Goal: Communication & Community: Answer question/provide support

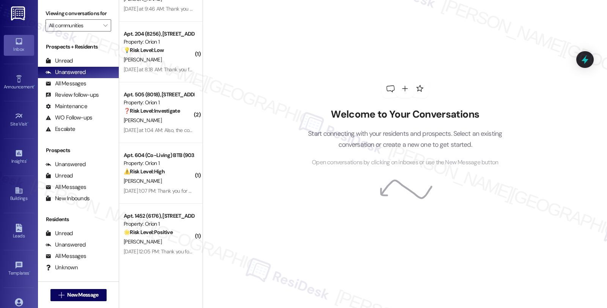
scroll to position [2571, 0]
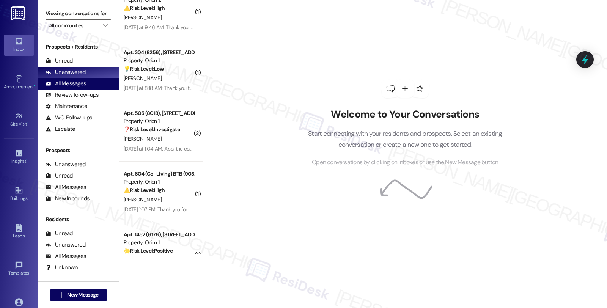
click at [92, 90] on div "All Messages (undefined)" at bounding box center [78, 83] width 81 height 11
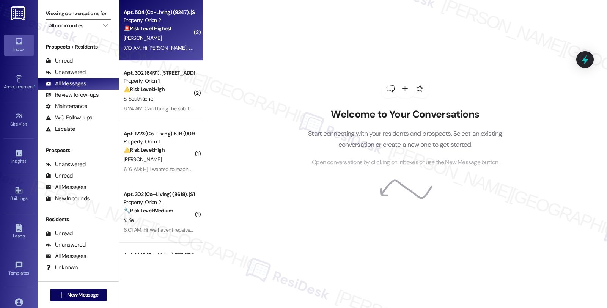
click at [175, 35] on div "[PERSON_NAME]" at bounding box center [159, 37] width 72 height 9
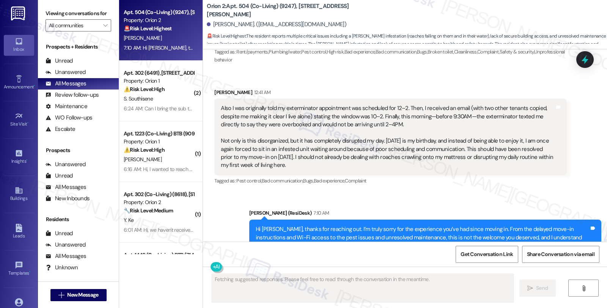
scroll to position [479, 0]
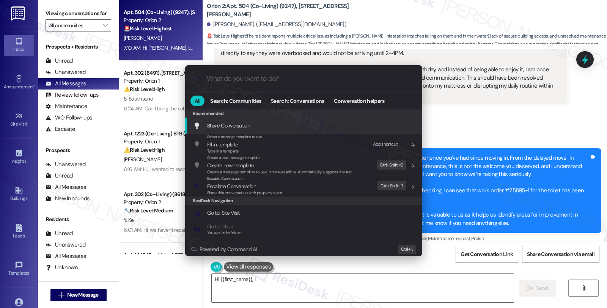
type textarea "Hi {{first_name}}, I"
type input "e"
type textarea "Hi {{first_name}}, I understand"
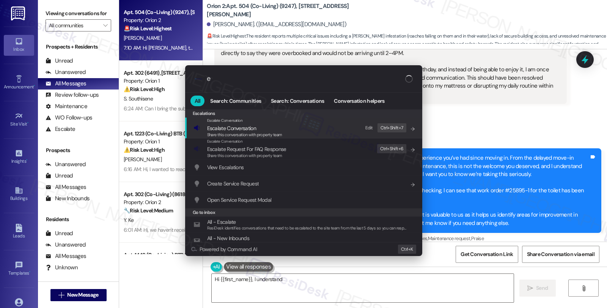
type input "es"
type textarea "Hi {{first_name}}, I understand your"
type input "esc"
type textarea "Hi {{first_name}}, I understand your frustration"
type input "escla"
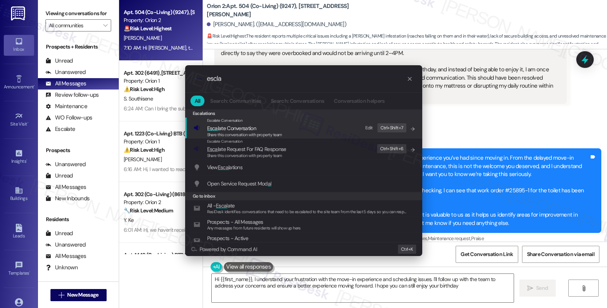
type textarea "Hi {{first_name}}, I understand your frustration with the move-in experience an…"
type input "escla"
click at [255, 128] on span "Escal ate Conversation" at bounding box center [231, 128] width 49 height 7
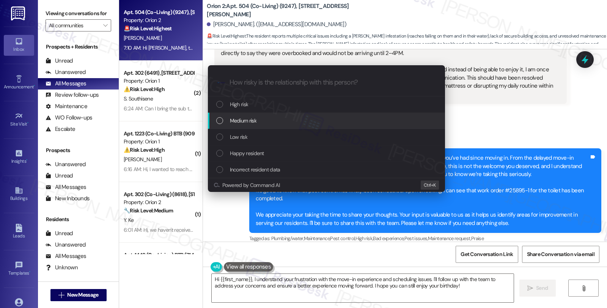
click at [255, 120] on span "Medium risk" at bounding box center [243, 121] width 27 height 8
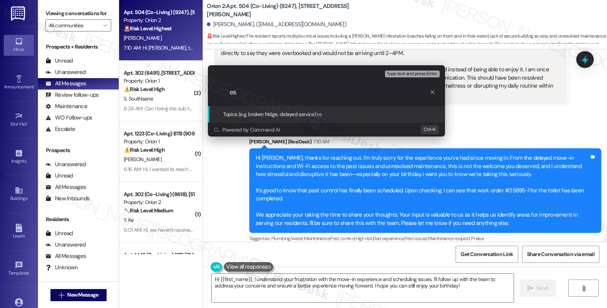
type input "e"
type input "Feedback"
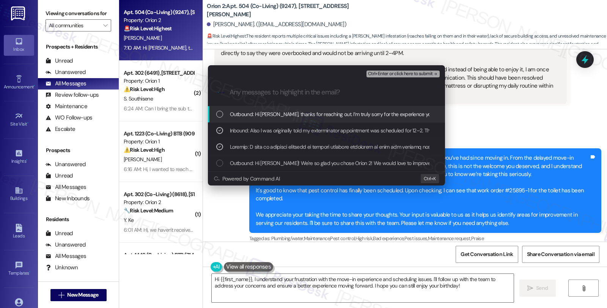
click at [419, 74] on span "Ctrl+Enter or click here to submit" at bounding box center [400, 73] width 65 height 5
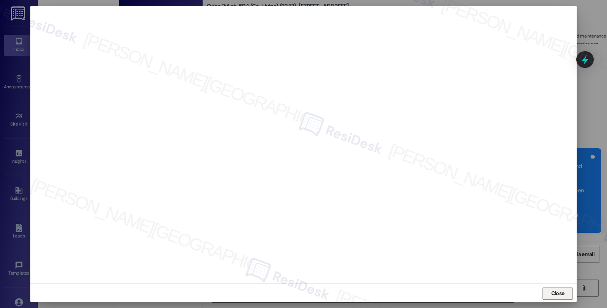
click at [566, 295] on button "Close" at bounding box center [558, 294] width 30 height 12
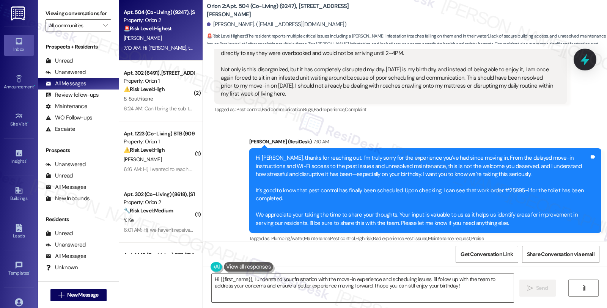
click at [586, 58] on icon at bounding box center [585, 60] width 9 height 12
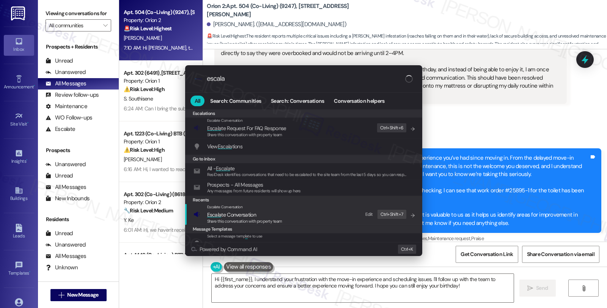
type input "escala"
click at [251, 219] on span "Share this conversation with property team" at bounding box center [244, 221] width 75 height 5
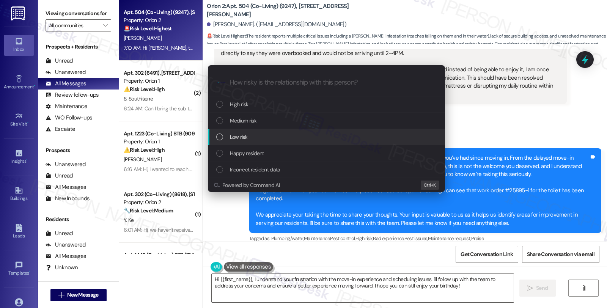
click at [234, 131] on div "Low risk" at bounding box center [326, 137] width 237 height 16
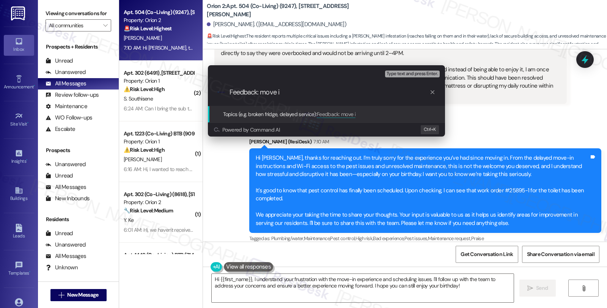
type input "Feedback: move in"
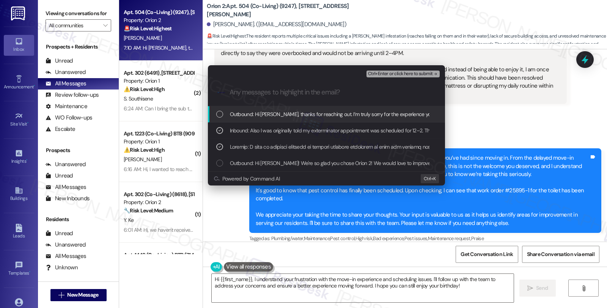
click at [401, 73] on span "Ctrl+Enter or click here to submit" at bounding box center [400, 73] width 65 height 5
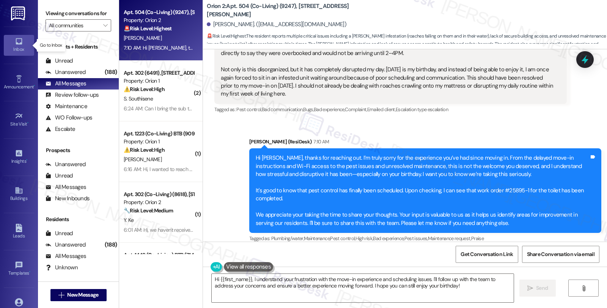
click at [9, 42] on link "Inbox" at bounding box center [19, 45] width 30 height 20
click at [400, 285] on textarea "Hi {{first_name}}, I understand your frustration with the move-in experience an…" at bounding box center [363, 288] width 302 height 28
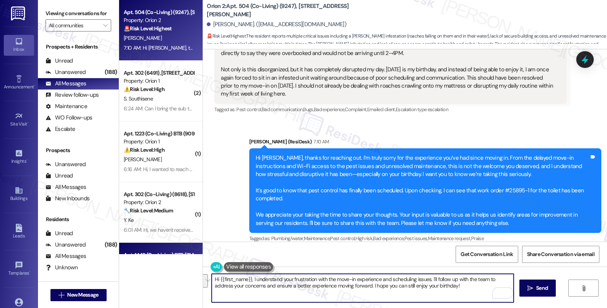
drag, startPoint x: 347, startPoint y: 285, endPoint x: 117, endPoint y: 251, distance: 232.7
click at [119, 251] on div "Apt. 504 (Co-Living) (9247), [STREET_ADDRESS][PERSON_NAME] Property: Orion 2 🚨 …" at bounding box center [363, 154] width 488 height 308
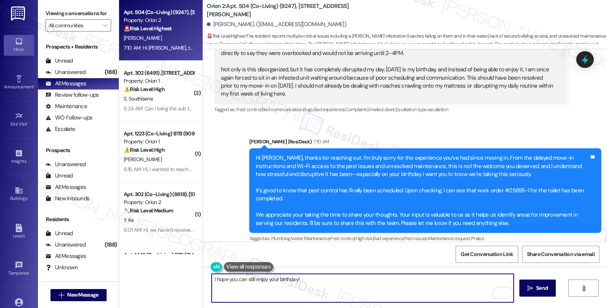
click at [343, 276] on textarea "I hope you can still enjoy your birthday!" at bounding box center [363, 288] width 302 height 28
type textarea "I hope you can still enjoy your birthday and have a happy weekend!"
click at [536, 289] on span "Send" at bounding box center [542, 288] width 12 height 8
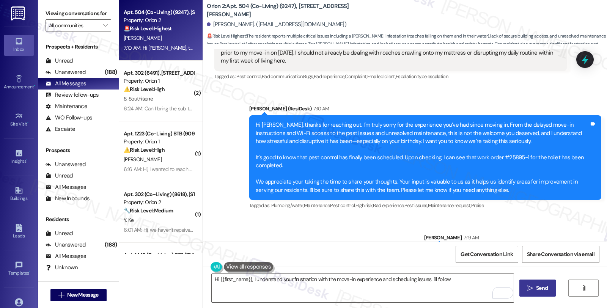
scroll to position [531, 0]
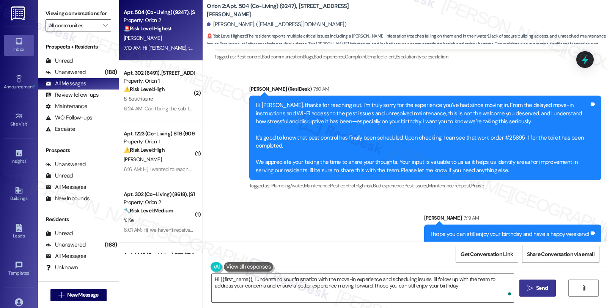
type textarea "Hi {{first_name}}, I understand your frustration with the move-in experience an…"
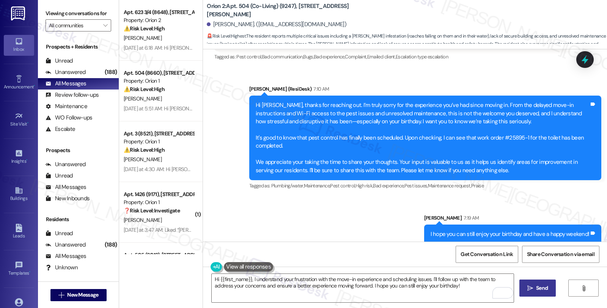
scroll to position [2843, 0]
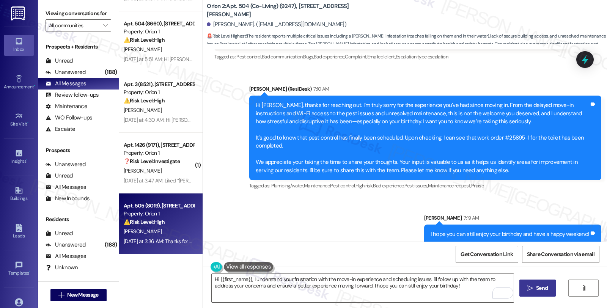
click at [154, 232] on div "[PERSON_NAME]" at bounding box center [159, 231] width 72 height 9
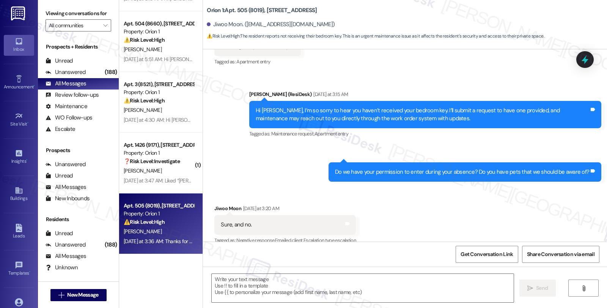
type textarea "Fetching suggested responses. Please feel free to read through the conversation…"
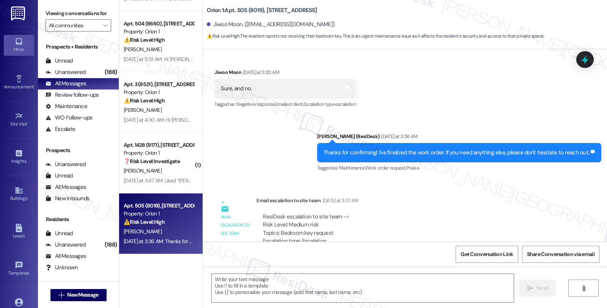
scroll to position [400, 0]
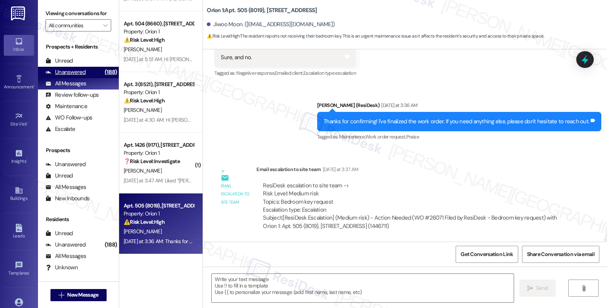
click at [85, 78] on div "Unanswered (188)" at bounding box center [78, 72] width 81 height 11
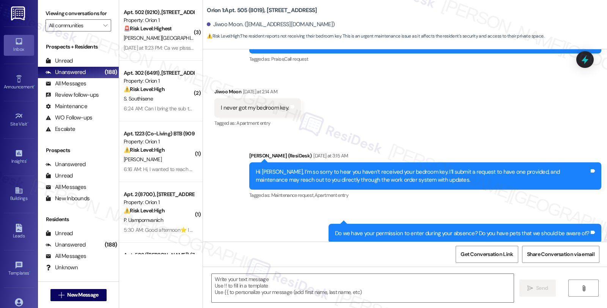
type textarea "Fetching suggested responses. Please feel free to read through the conversation…"
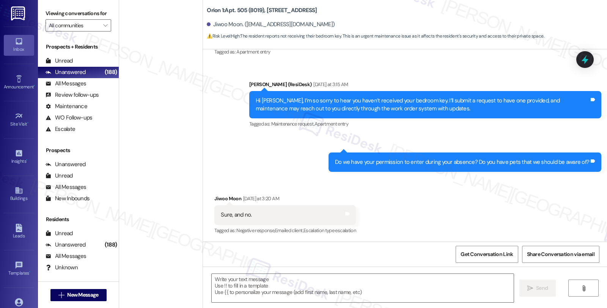
scroll to position [2782, 0]
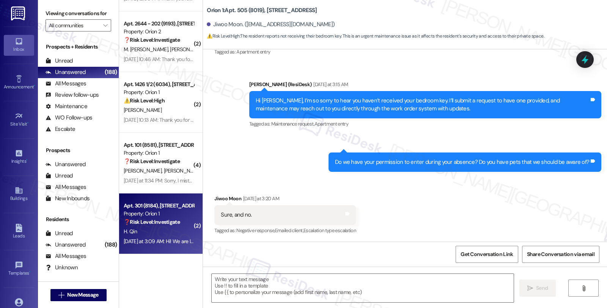
click at [171, 216] on div "Property: Orion 1" at bounding box center [159, 214] width 70 height 8
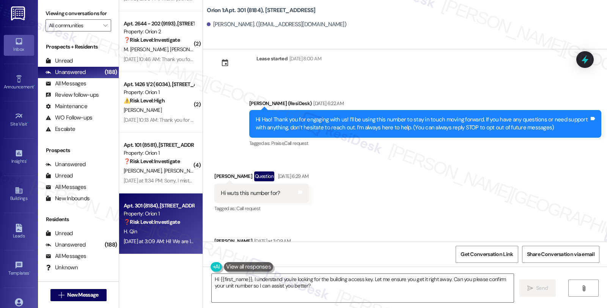
scroll to position [0, 0]
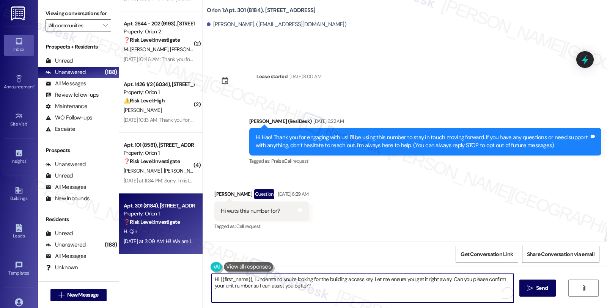
drag, startPoint x: 255, startPoint y: 279, endPoint x: 382, endPoint y: 300, distance: 128.2
click at [382, 300] on textarea "Hi {{first_name}}, I understand you're looking for the building access key. Let…" at bounding box center [363, 288] width 302 height 28
click at [353, 281] on textarea "Hi {{first_name}}, thanks for reaching out. I understand" at bounding box center [363, 288] width 302 height 28
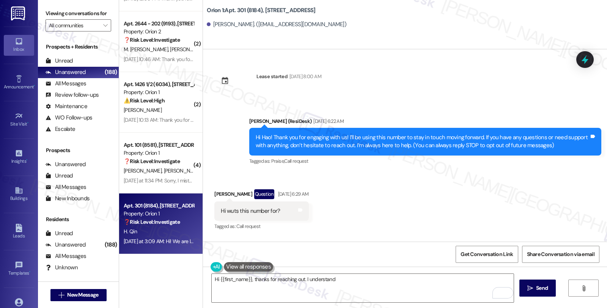
click at [511, 203] on div "Received via SMS [PERSON_NAME] Question [DATE] 6:29 AM Hi wuts this number for?…" at bounding box center [405, 237] width 404 height 130
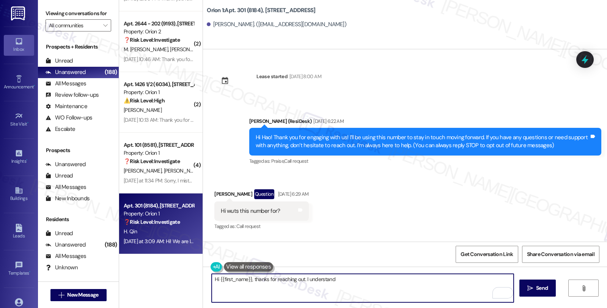
click at [339, 280] on textarea "Hi {{first_name}}, thanks for reaching out. I understand" at bounding box center [363, 288] width 302 height 28
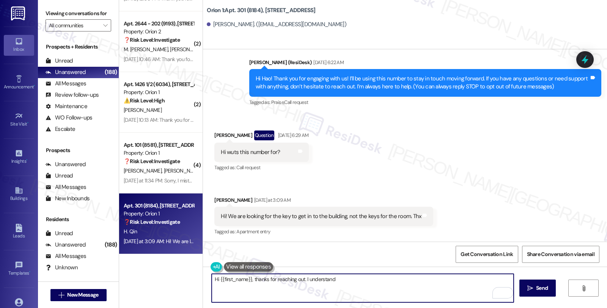
scroll to position [60, 0]
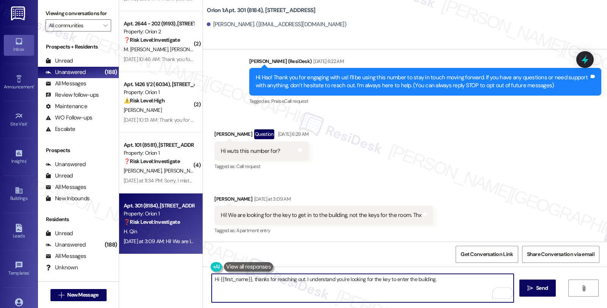
click at [451, 279] on textarea "Hi {{first_name}}, thanks for reaching out. I understand you're looking for the…" at bounding box center [363, 288] width 302 height 28
click at [243, 285] on textarea "Hi {{first_name}}, thanks for reaching out. I understand you're looking for the…" at bounding box center [363, 288] width 302 height 28
type textarea "Hi {{first_name}}, thanks for reaching out. I understand you're looking for the…"
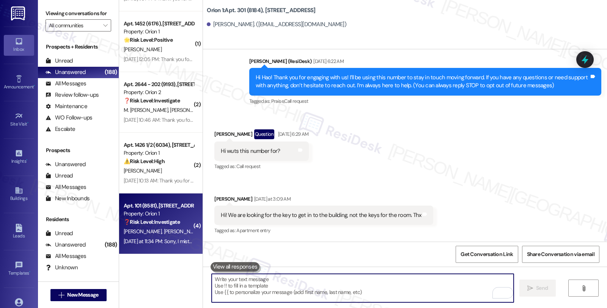
click at [167, 243] on div "[DATE] at 11:34 PM: Sorry, I mistakenly sent the previous message. I was wonder…" at bounding box center [249, 241] width 251 height 7
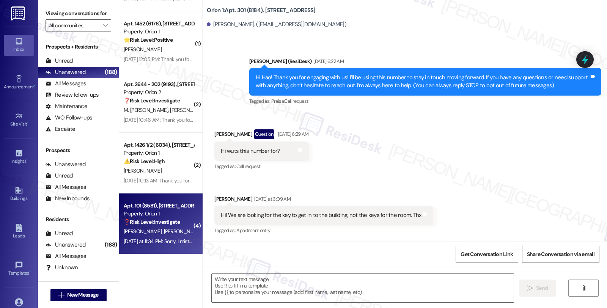
type textarea "Fetching suggested responses. Please feel free to read through the conversation…"
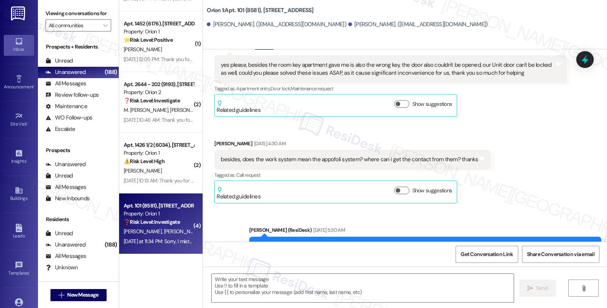
type textarea "Fetching suggested responses. Please feel free to read through the conversation…"
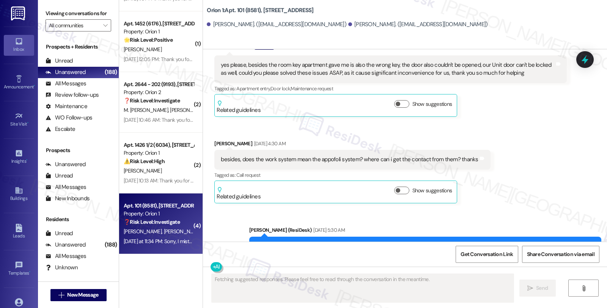
scroll to position [807, 0]
